Goal: Complete application form

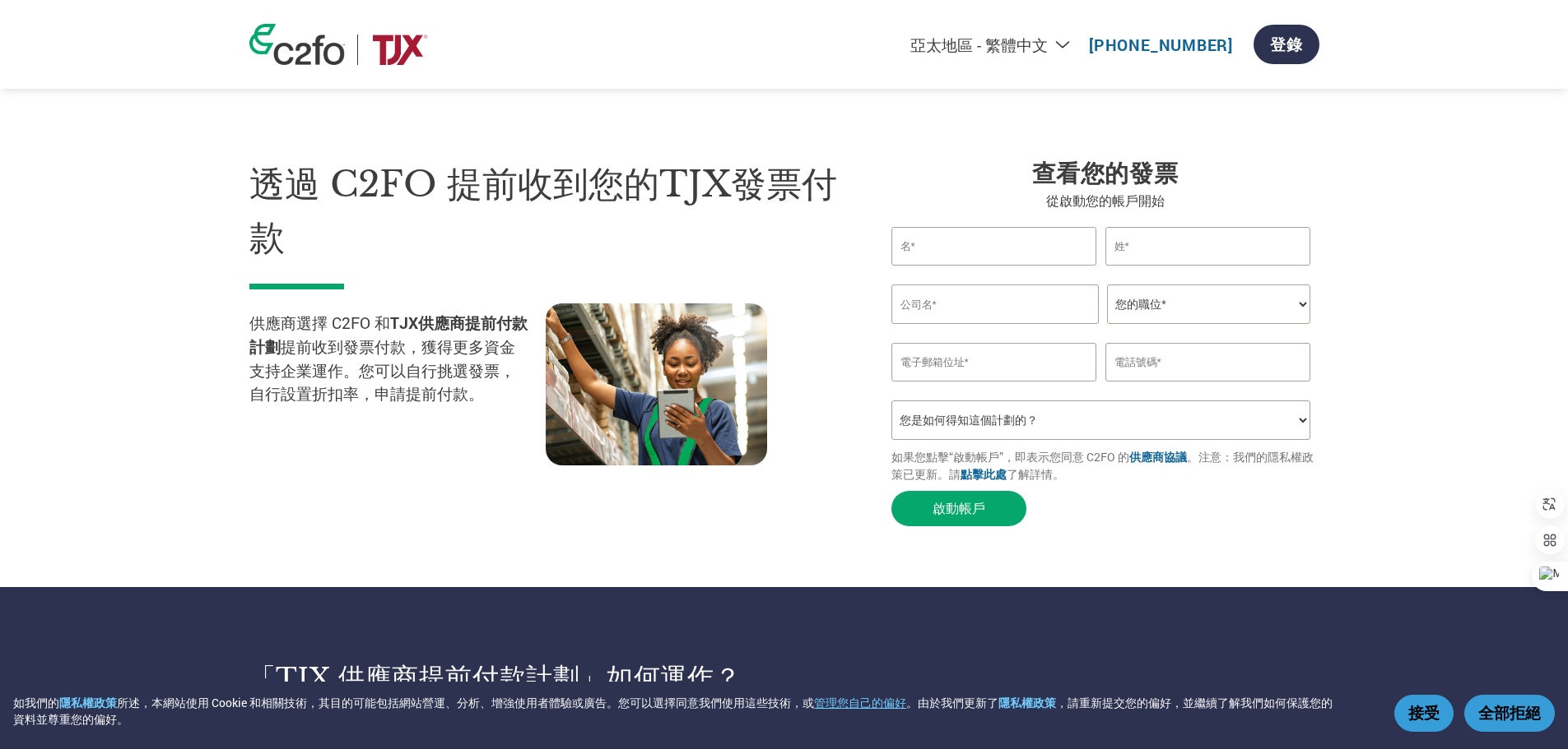
select select "zh-TW"
click at [1018, 254] on input "text" at bounding box center [994, 246] width 206 height 39
type input "[PERSON_NAME]"
type input "Chin"
click at [580, 549] on section "透過 C2FO 提前收到您的TJX發票付款 供應商選擇 C2FO 和 TJX供應商提前付款計劃 提前收到發票付款，獲得更多資金支持企業運作。您可以自行挑選發票…" at bounding box center [784, 326] width 1568 height 522
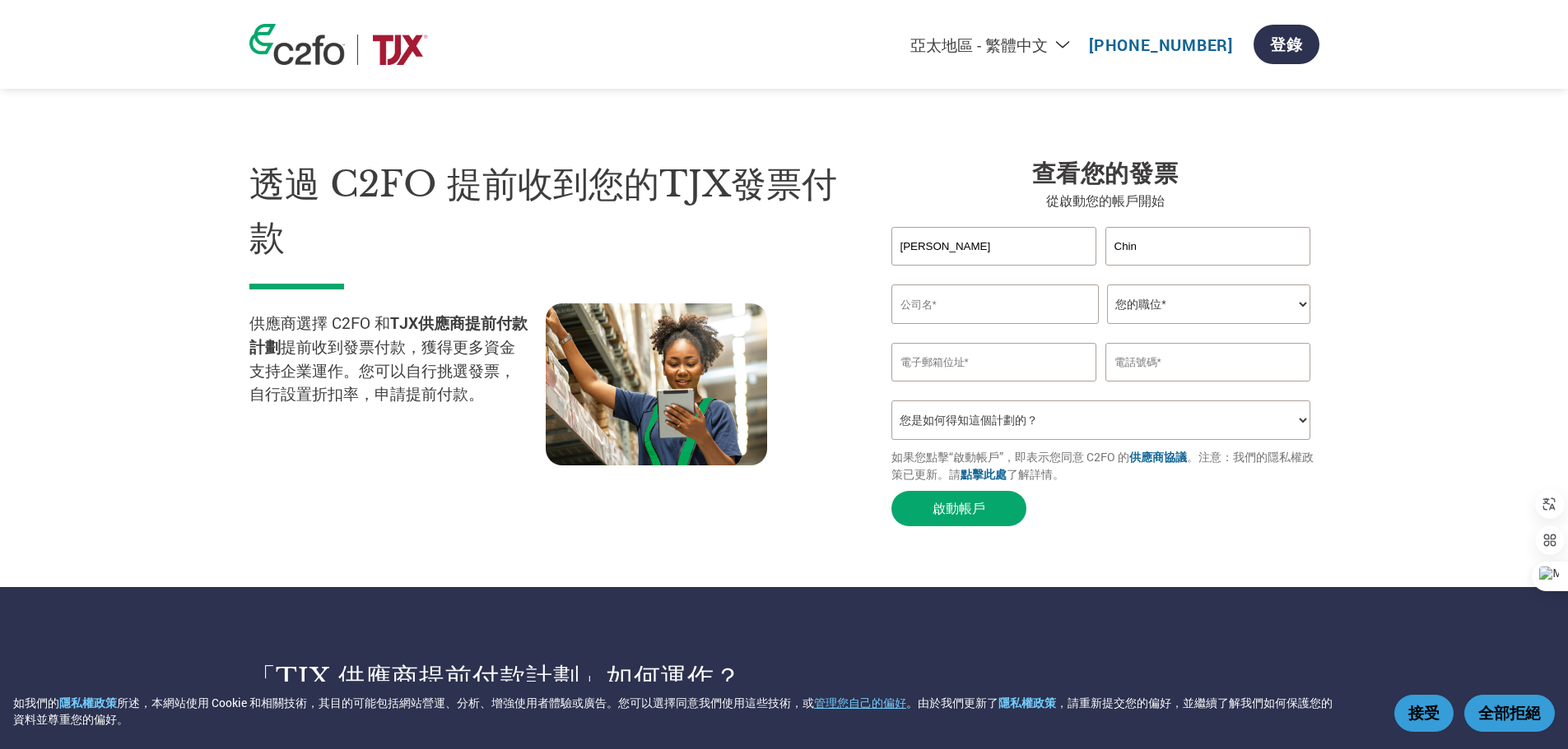
click at [995, 316] on input "text" at bounding box center [995, 304] width 207 height 40
click at [665, 550] on section "透過 C2FO 提前收到您的TJX發票付款 供應商選擇 C2FO 和 TJX供應商提前付款計劃 提前收到發票付款，獲得更多資金支持企業運作。您可以自行挑選發票…" at bounding box center [784, 326] width 1568 height 522
click at [900, 303] on input "text" at bounding box center [995, 304] width 207 height 40
click at [955, 310] on input "text" at bounding box center [995, 304] width 207 height 40
paste input "[PERSON_NAME] INTERNATIONAL CO., LTD."
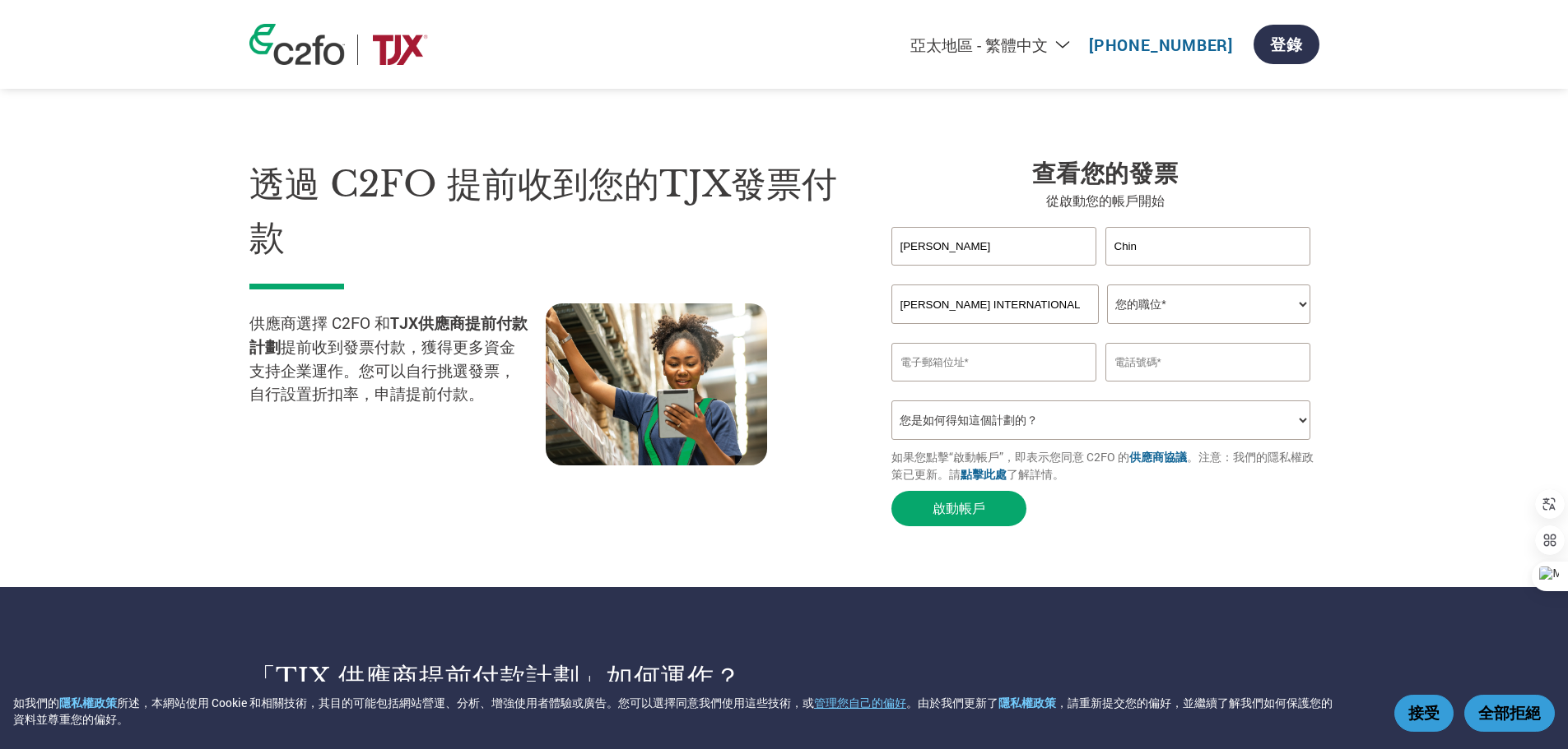
drag, startPoint x: 1071, startPoint y: 308, endPoint x: 694, endPoint y: 314, distance: 377.0
click at [694, 314] on div "透過 C2FO 提前收到您的TJX發票付款 供應商選擇 C2FO 和 TJX供應商提前付款計劃 提前收到發票付款，獲得更多資金支持企業運作。您可以自行挑選發票…" at bounding box center [784, 313] width 1070 height 442
type input "[PERSON_NAME] INTERNATIONAL CO., LTD."
click at [1163, 299] on select "您的職位* CFO Controller Credit Manager Finance Director Treasurer CEO President Ow…" at bounding box center [1208, 304] width 203 height 40
select select "CEO"
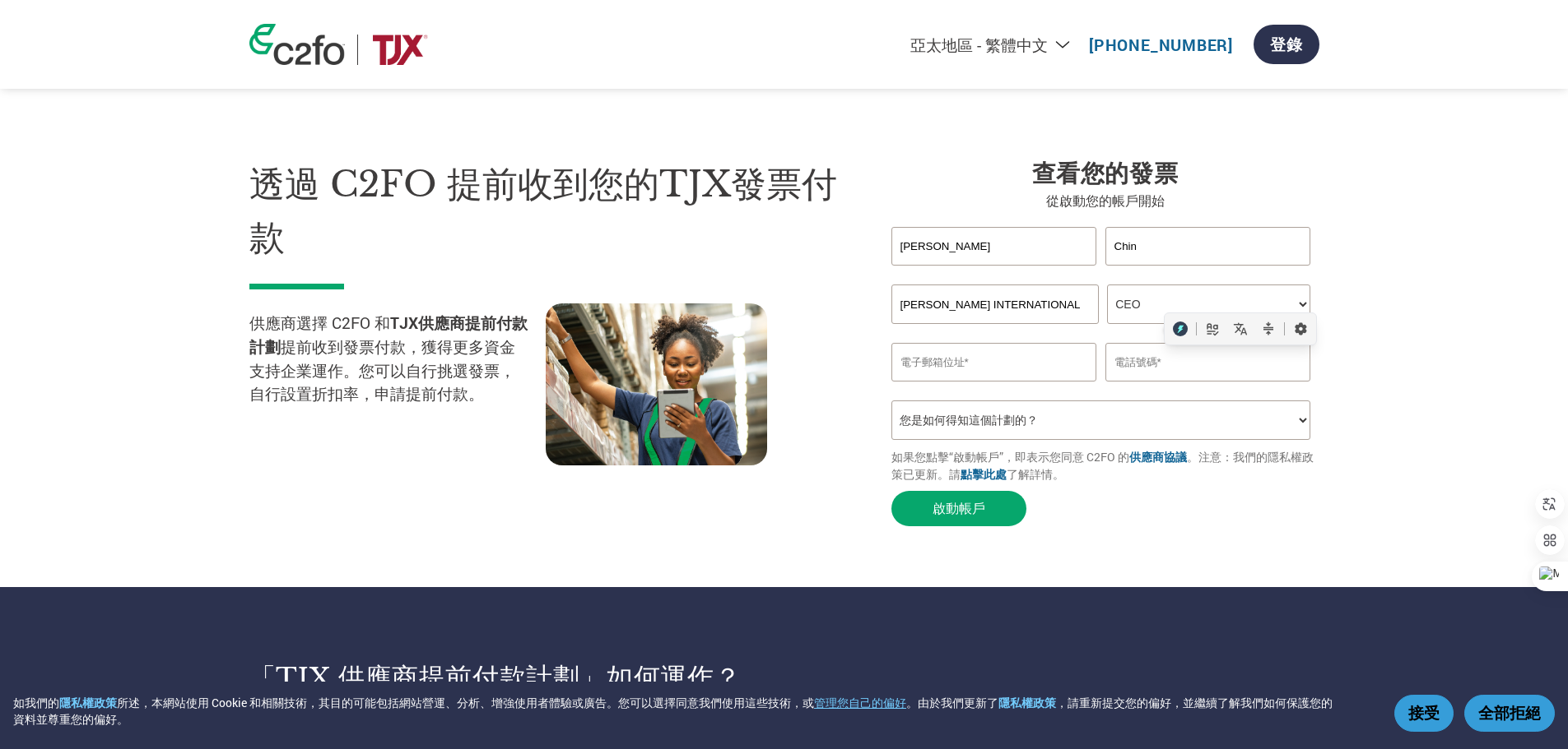
click at [1107, 288] on select "您的職位* CFO Controller Credit Manager Finance Director Treasurer CEO President Ow…" at bounding box center [1208, 304] width 203 height 40
click at [1034, 370] on input "email" at bounding box center [994, 362] width 206 height 39
type input "ㄇㄛ"
type input "taiting00"
click at [1183, 465] on link "供應商協議" at bounding box center [1157, 457] width 57 height 16
